Goal: Navigation & Orientation: Go to known website

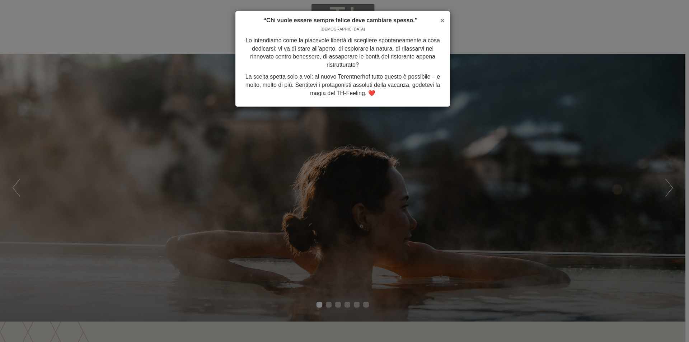
click at [442, 21] on span "×" at bounding box center [442, 20] width 4 height 8
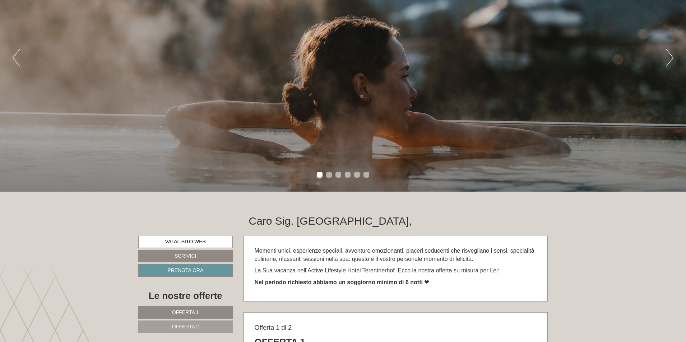
scroll to position [36, 0]
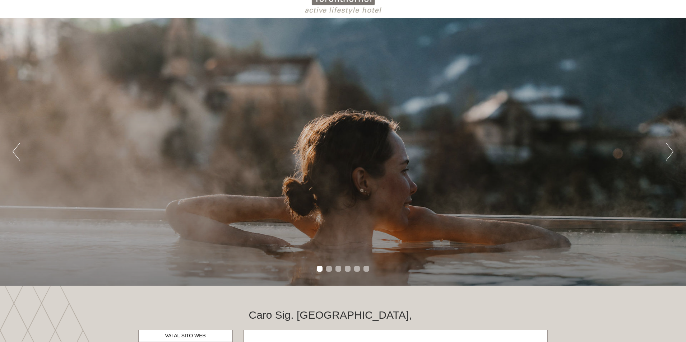
click at [664, 150] on div "Previous Next 1 2 3 4 5 6" at bounding box center [343, 152] width 686 height 268
click at [666, 153] on button "Next" at bounding box center [669, 152] width 8 height 18
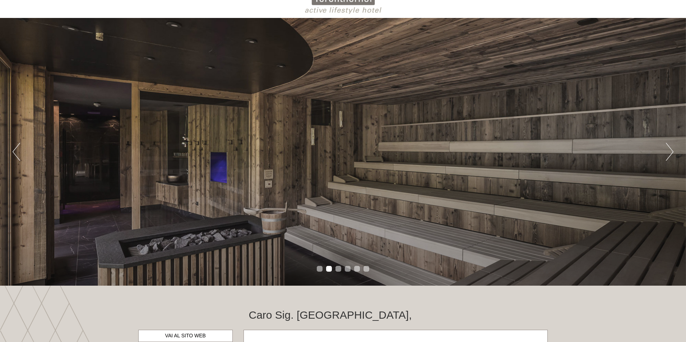
click at [668, 153] on button "Next" at bounding box center [669, 152] width 8 height 18
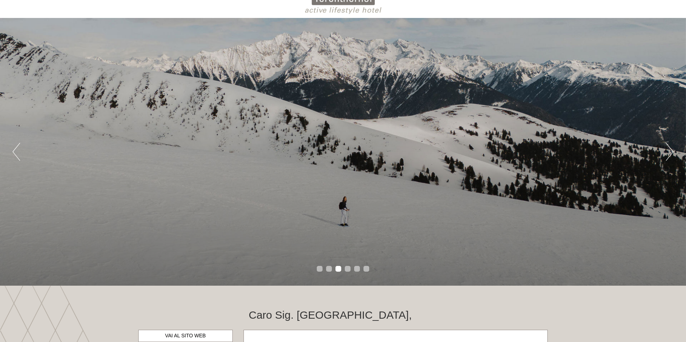
click at [668, 153] on button "Next" at bounding box center [669, 152] width 8 height 18
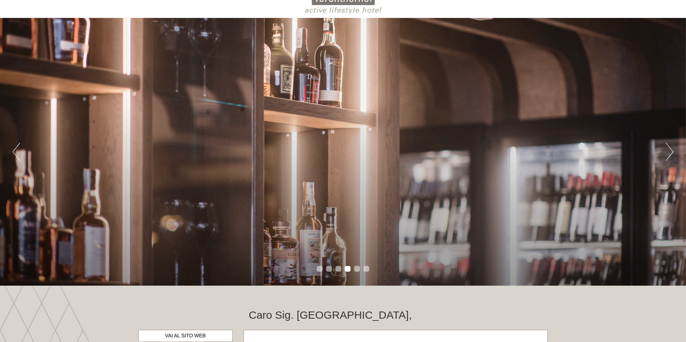
click at [668, 153] on button "Next" at bounding box center [669, 152] width 8 height 18
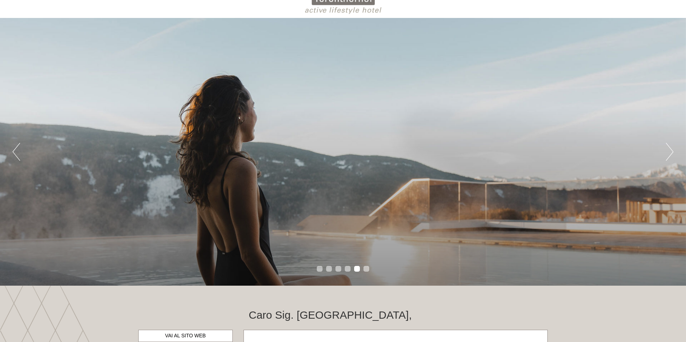
click at [668, 153] on button "Next" at bounding box center [669, 152] width 8 height 18
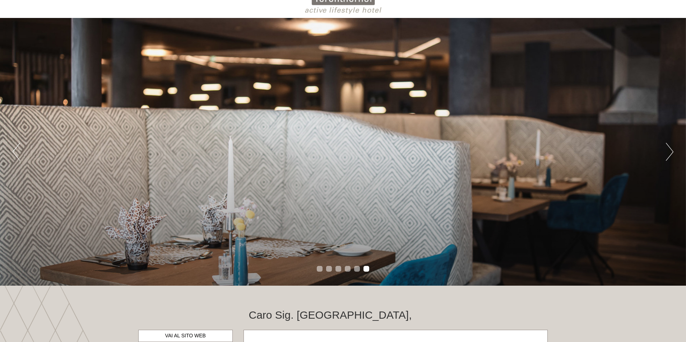
click at [668, 153] on button "Next" at bounding box center [669, 152] width 8 height 18
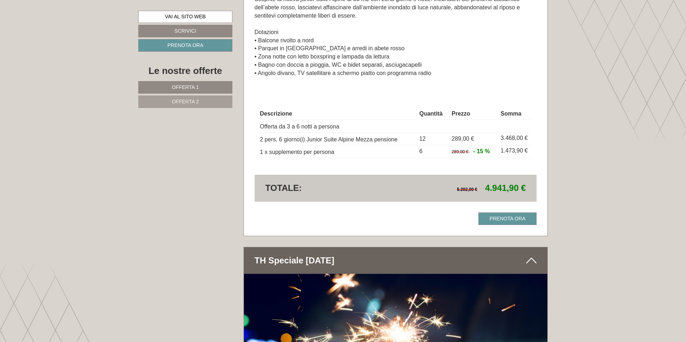
scroll to position [1256, 0]
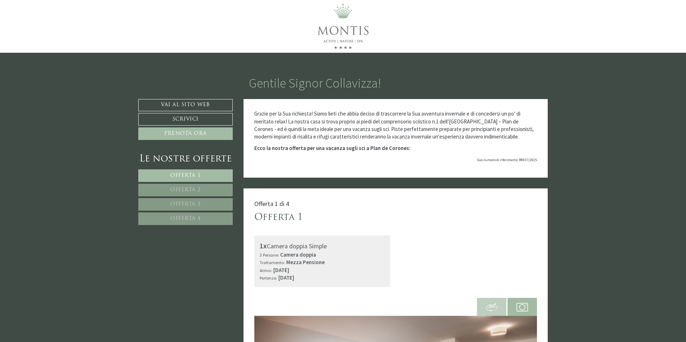
click at [347, 37] on img at bounding box center [343, 26] width 90 height 53
click at [340, 13] on img at bounding box center [343, 26] width 90 height 53
click at [191, 104] on link "Vai al sito web" at bounding box center [185, 105] width 94 height 12
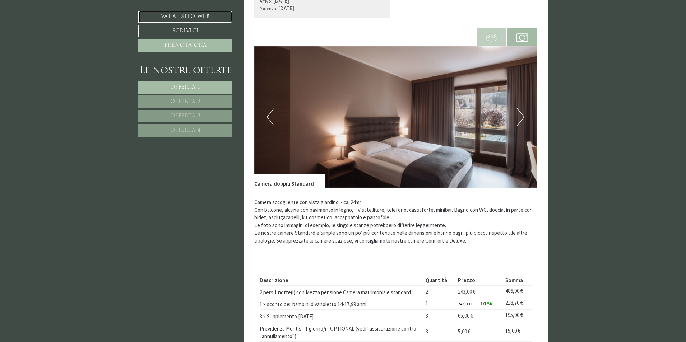
scroll to position [1119, 0]
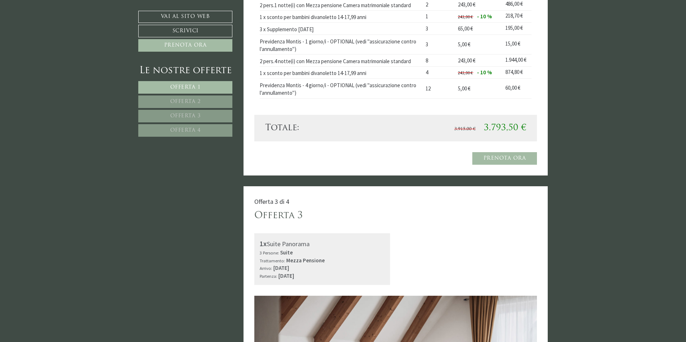
click at [199, 118] on span "Offerta 3" at bounding box center [185, 115] width 31 height 5
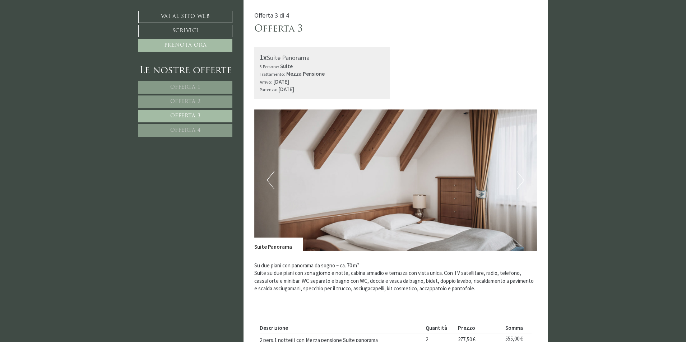
click at [200, 131] on span "Offerta 4" at bounding box center [185, 130] width 31 height 5
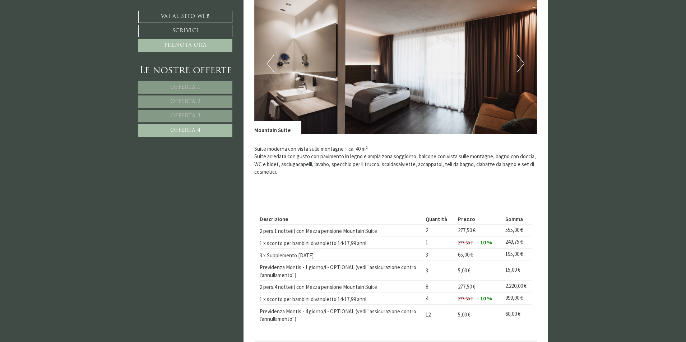
scroll to position [296, 0]
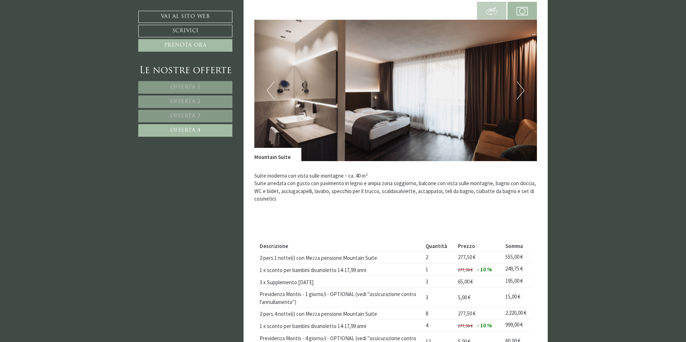
click at [202, 119] on link "Offerta 3" at bounding box center [185, 116] width 94 height 13
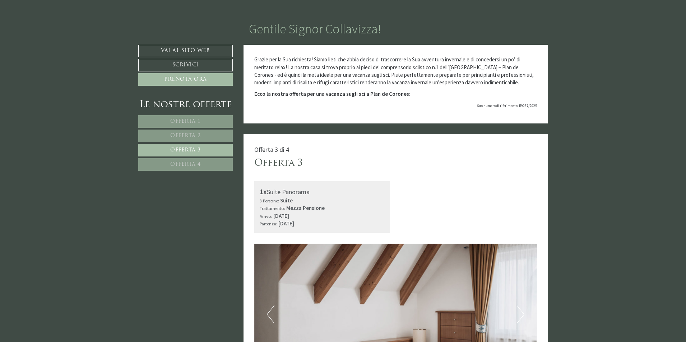
scroll to position [0, 0]
